Goal: Navigation & Orientation: Find specific page/section

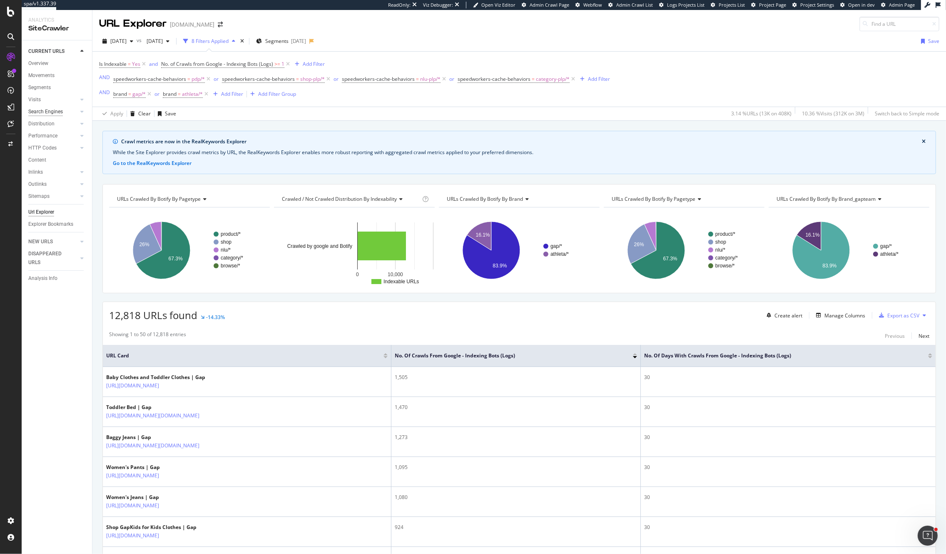
click at [43, 112] on div "Search Engines" at bounding box center [45, 111] width 35 height 9
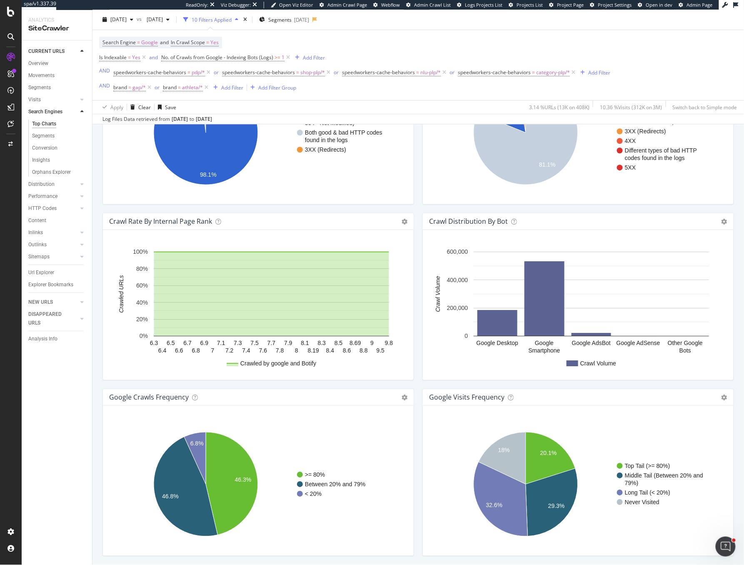
scroll to position [768, 0]
